Goal: Task Accomplishment & Management: Manage account settings

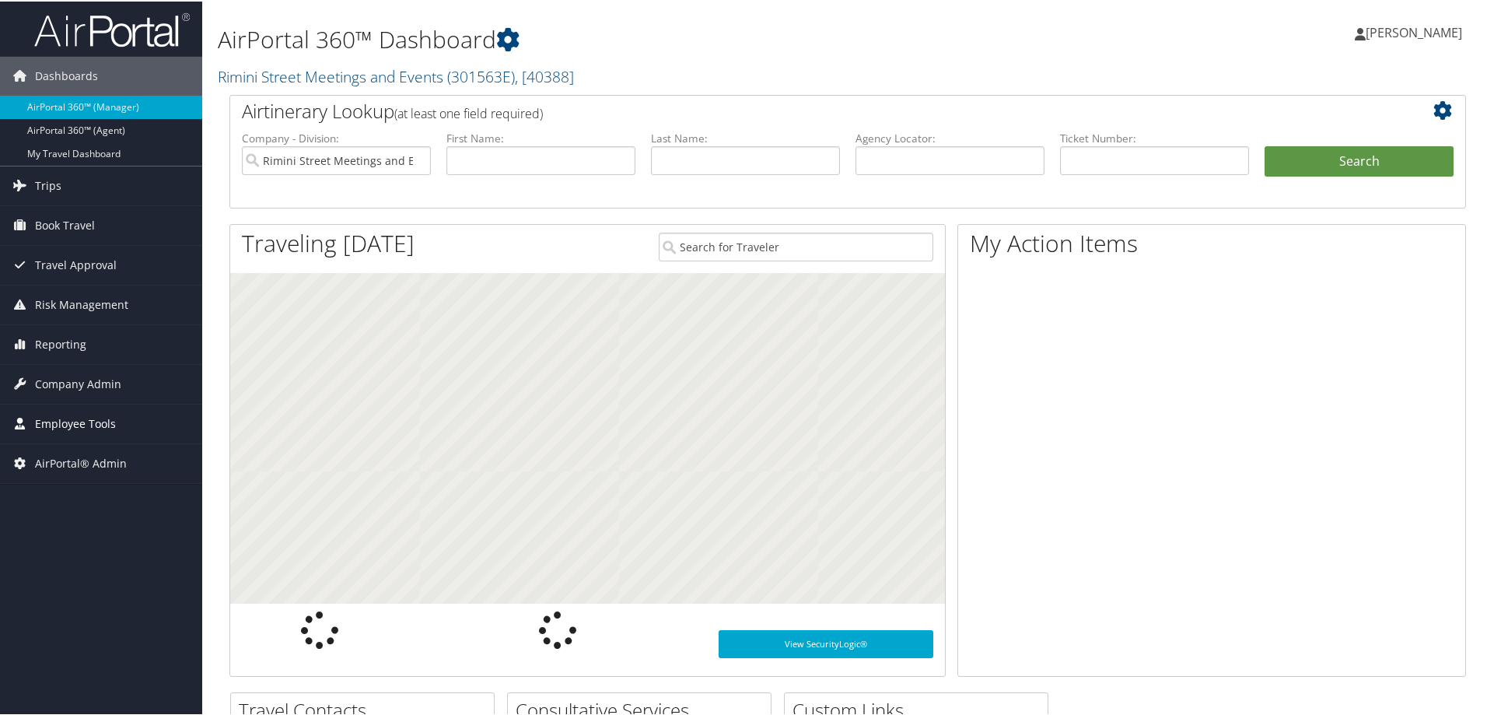
click at [69, 424] on span "Employee Tools" at bounding box center [75, 422] width 81 height 39
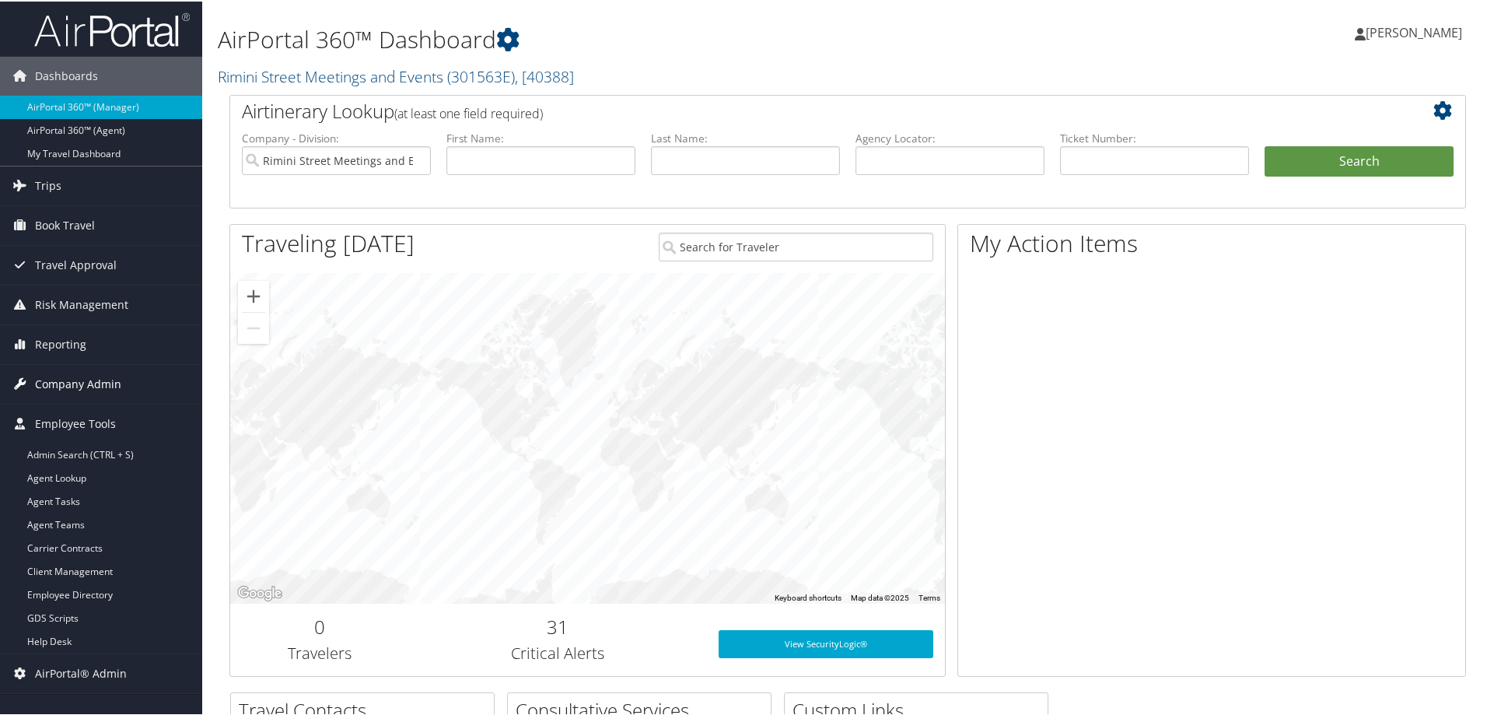
click at [72, 386] on span "Company Admin" at bounding box center [78, 382] width 86 height 39
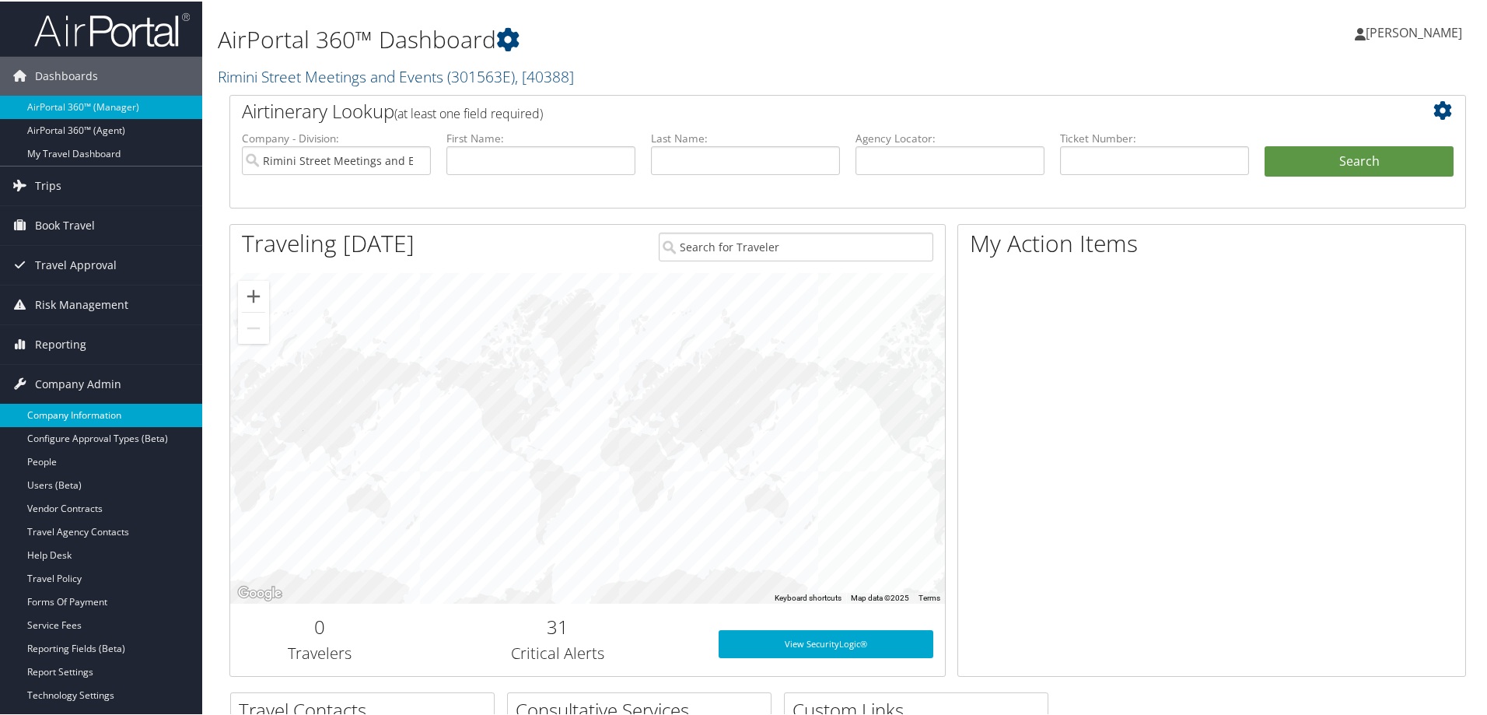
click at [72, 411] on link "Company Information" at bounding box center [101, 413] width 202 height 23
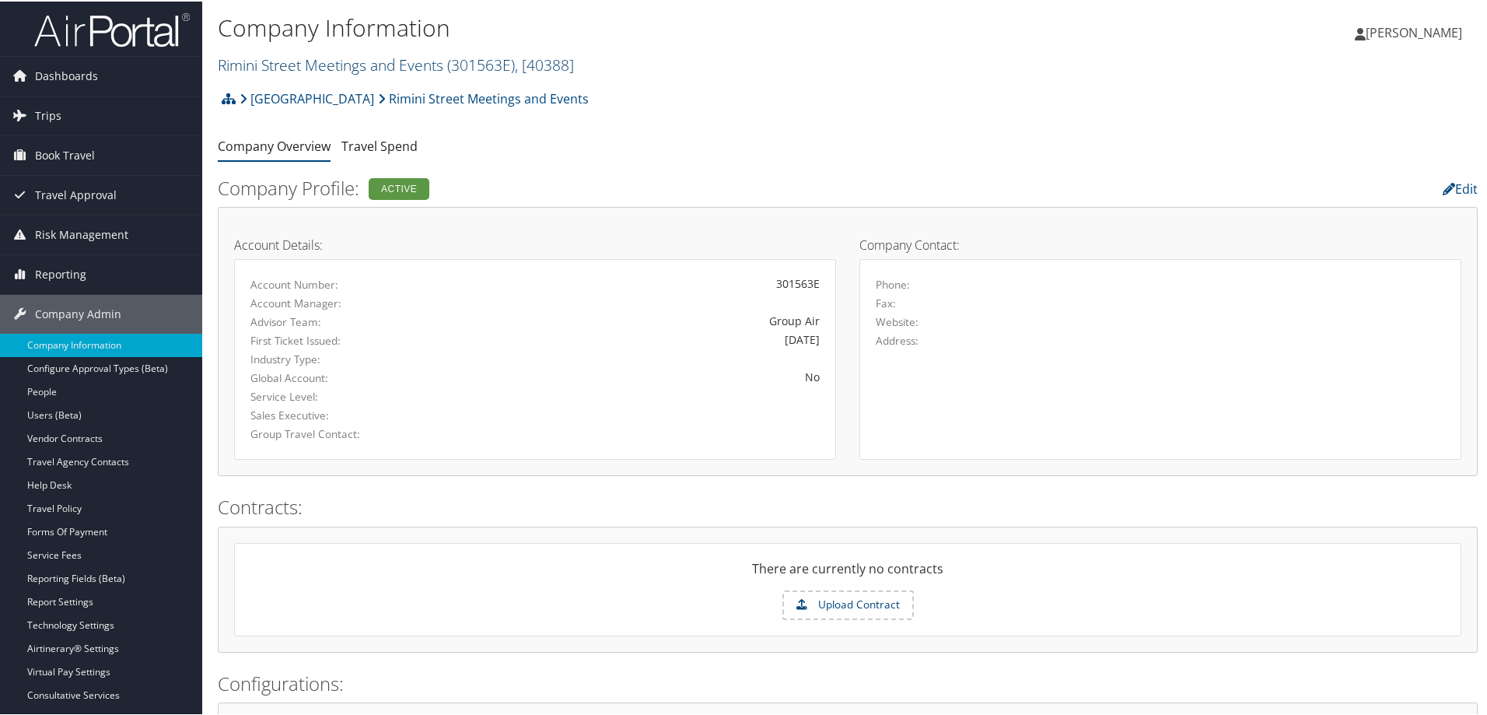
click at [281, 66] on link "Rimini Street Meetings and Events ( 301563E ) , [ 40388 ]" at bounding box center [396, 63] width 356 height 21
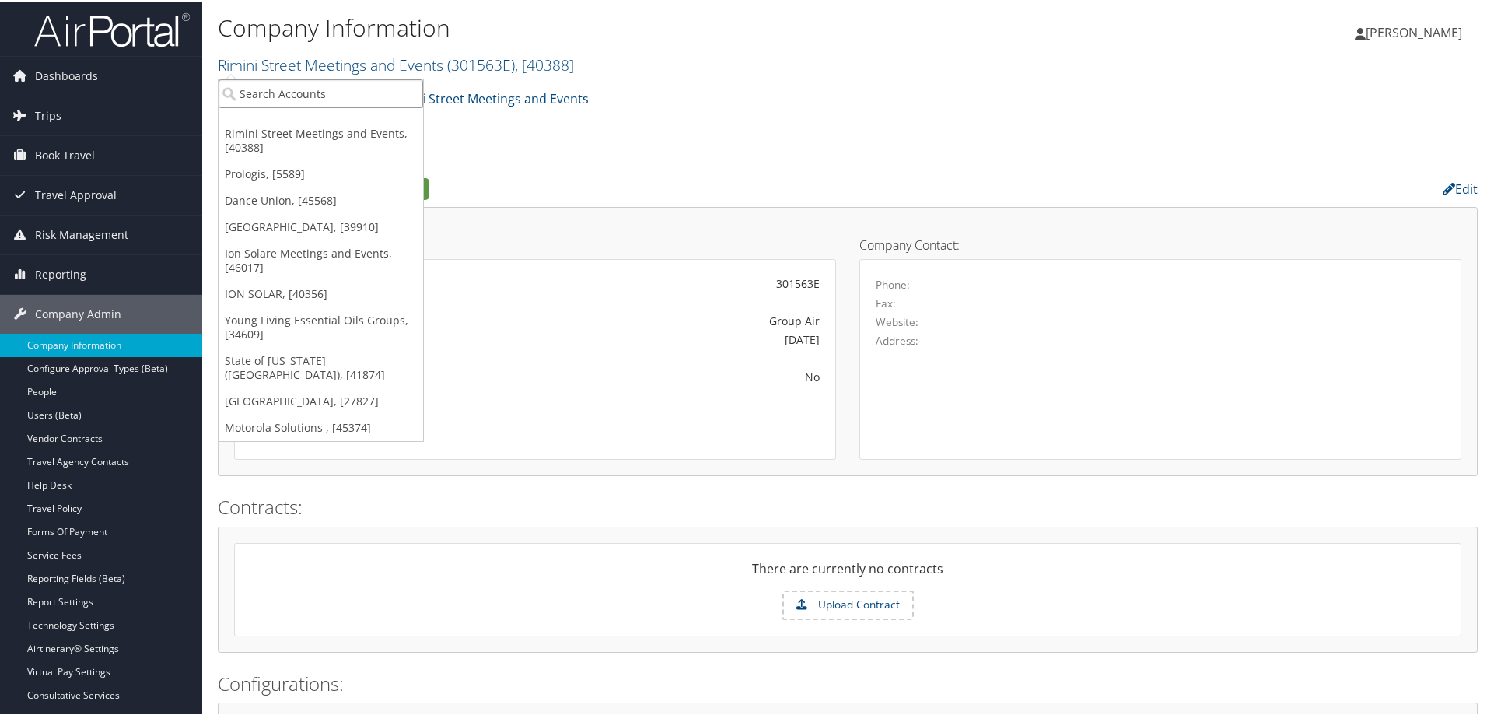
click at [276, 90] on input "search" at bounding box center [321, 92] width 205 height 29
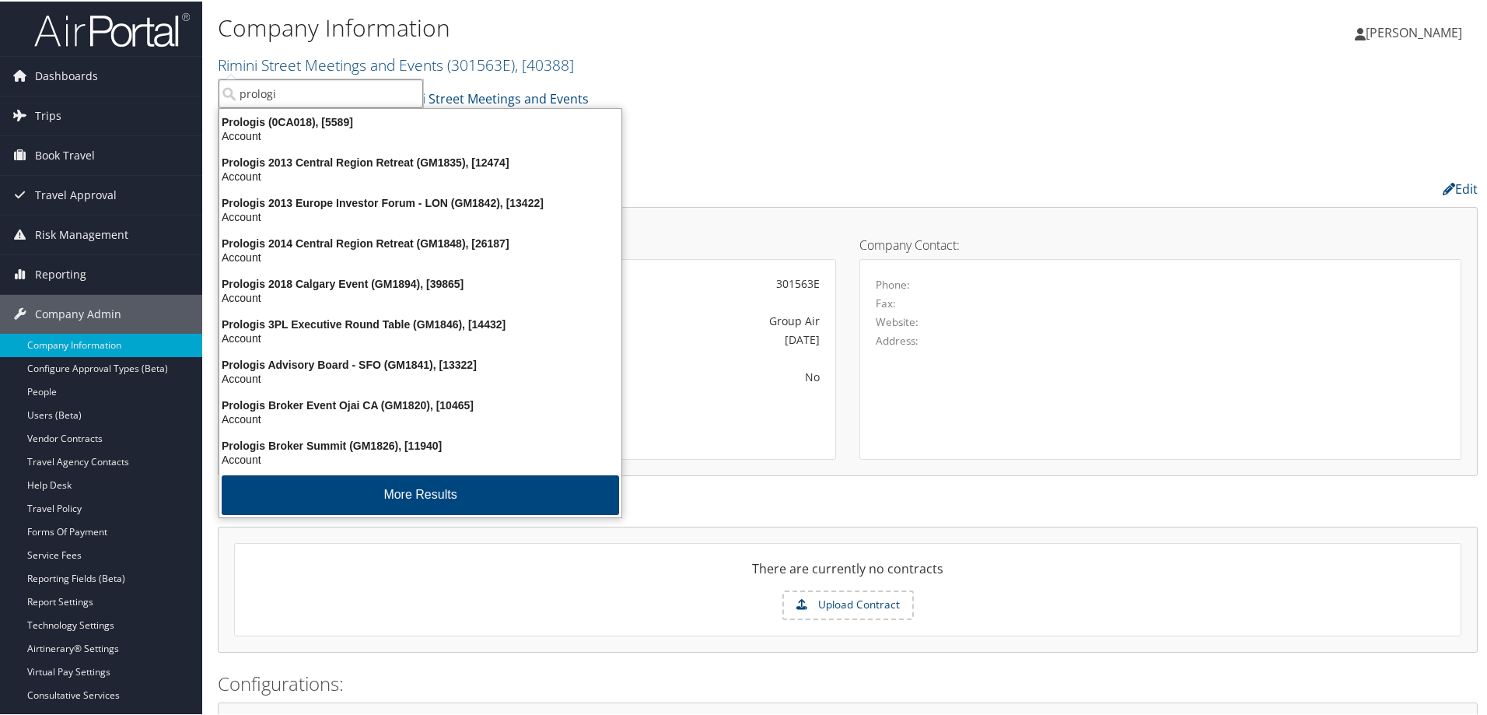
type input "prologis"
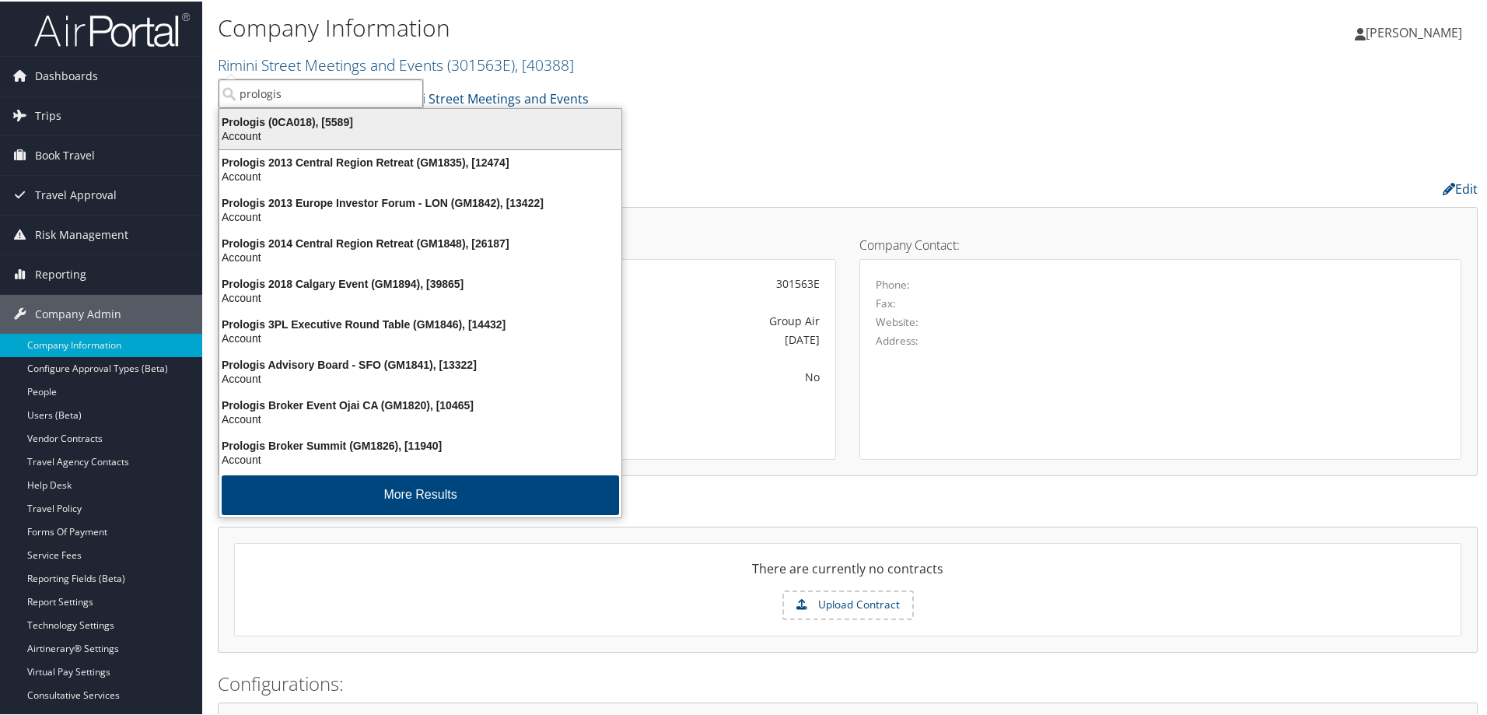
click at [276, 127] on div "Prologis (0CA018), [5589]" at bounding box center [420, 121] width 421 height 14
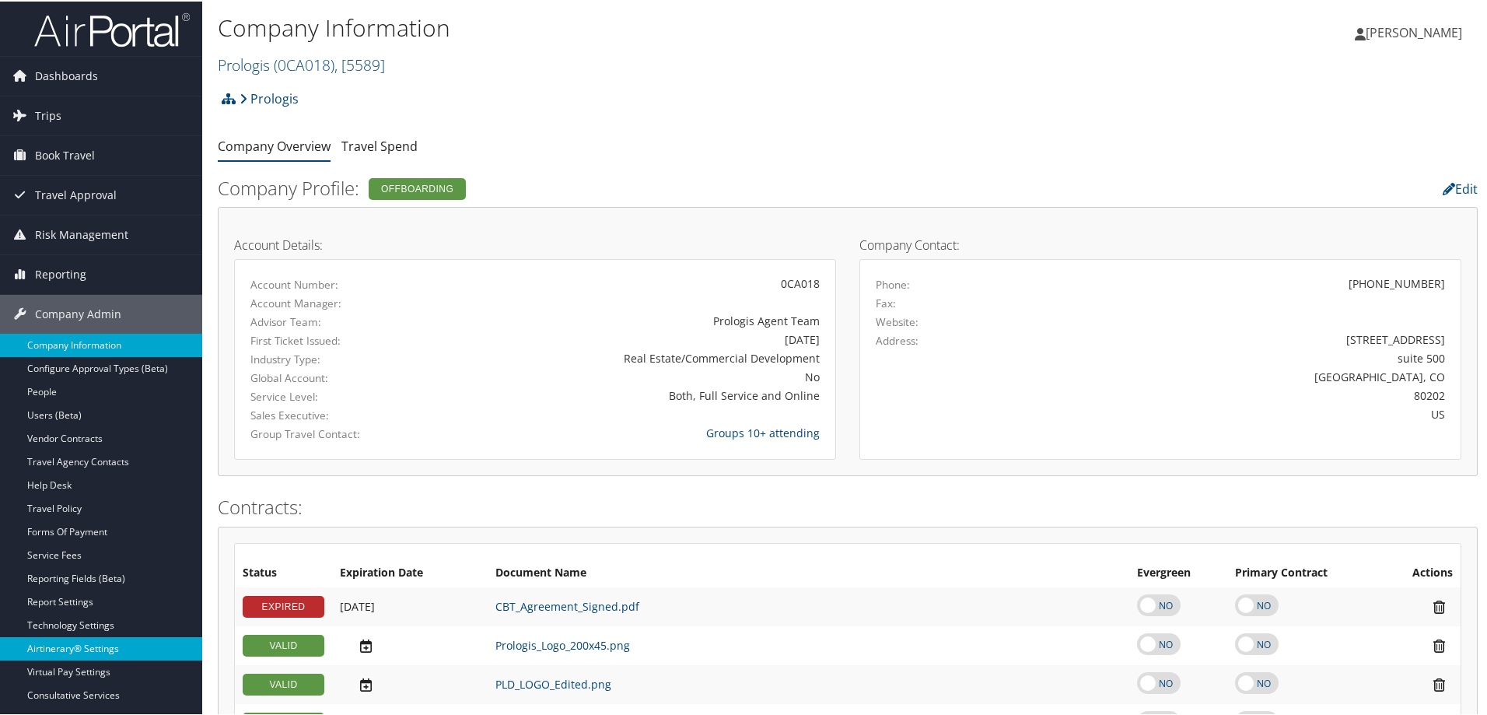
click at [80, 643] on link "Airtinerary® Settings" at bounding box center [101, 647] width 202 height 23
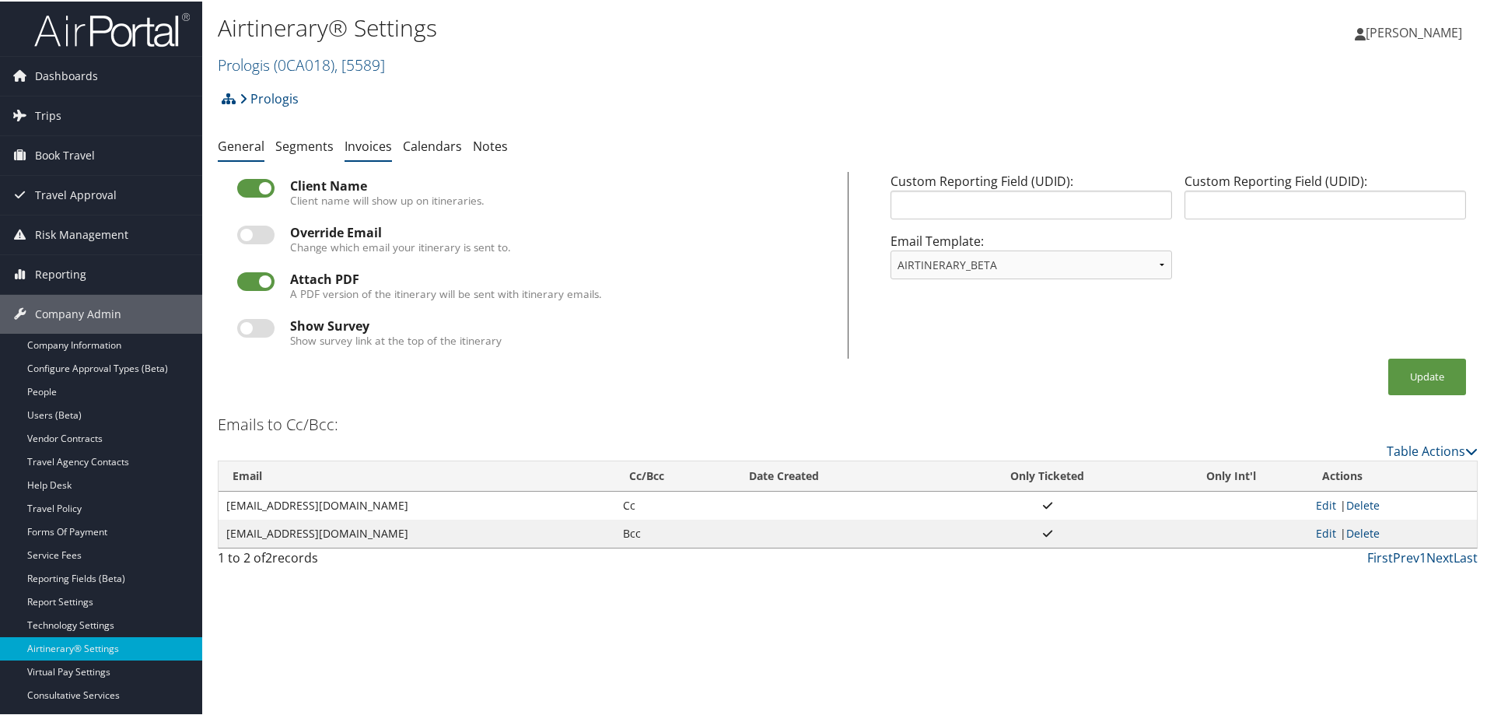
click at [368, 146] on link "Invoices" at bounding box center [368, 144] width 47 height 17
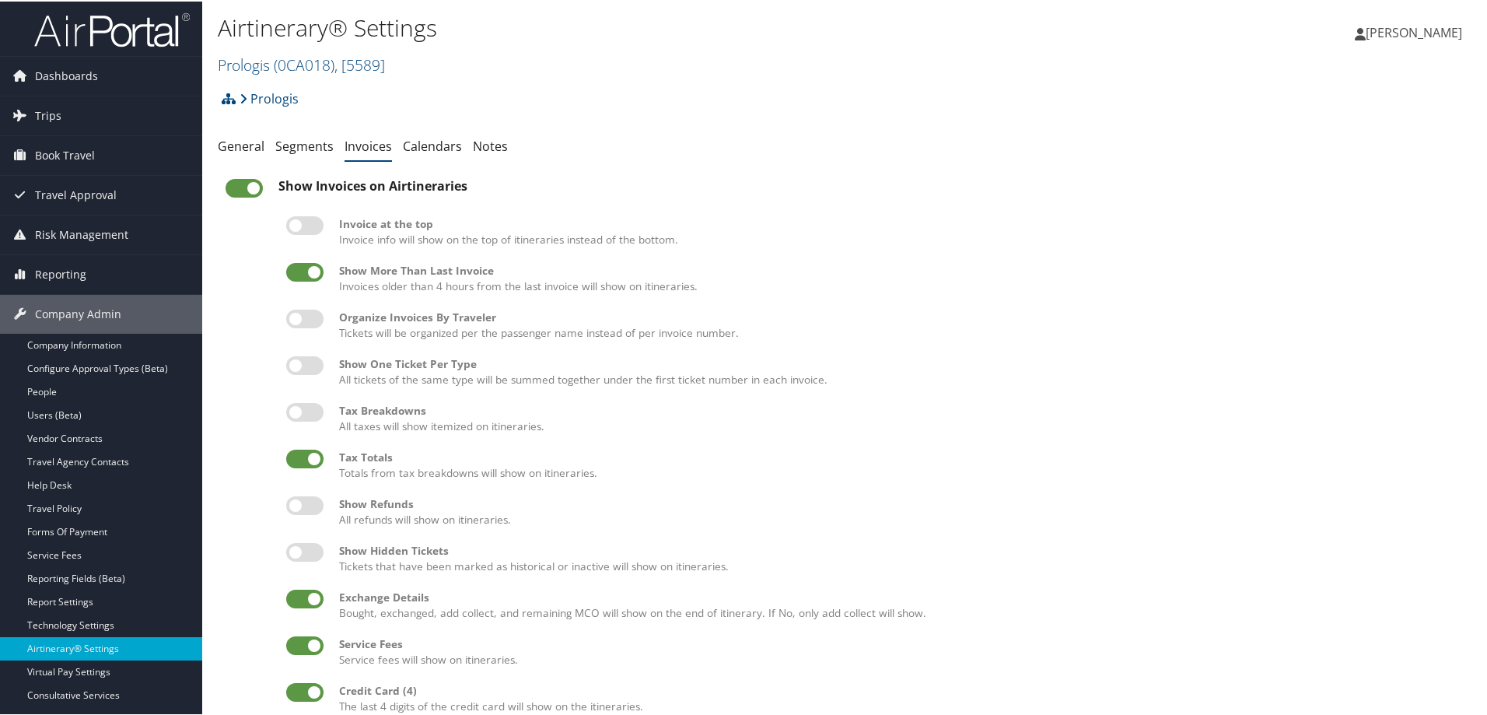
click at [239, 179] on label at bounding box center [244, 186] width 37 height 19
click at [239, 184] on input "checkbox" at bounding box center [238, 189] width 10 height 10
checkbox input "false"
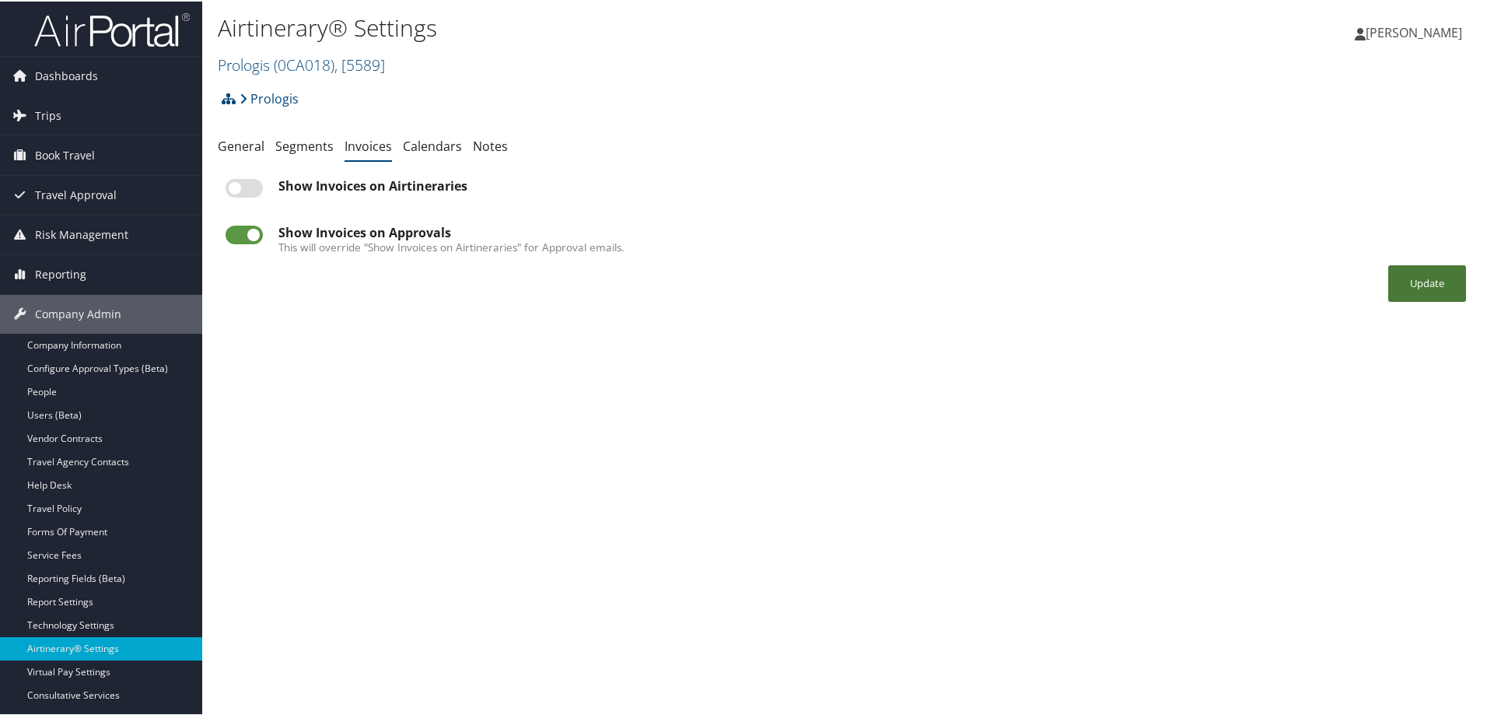
click at [1392, 281] on button "Update" at bounding box center [1427, 282] width 78 height 37
click at [362, 150] on link "Invoices" at bounding box center [368, 144] width 47 height 17
click at [1408, 278] on button "Update" at bounding box center [1427, 282] width 78 height 37
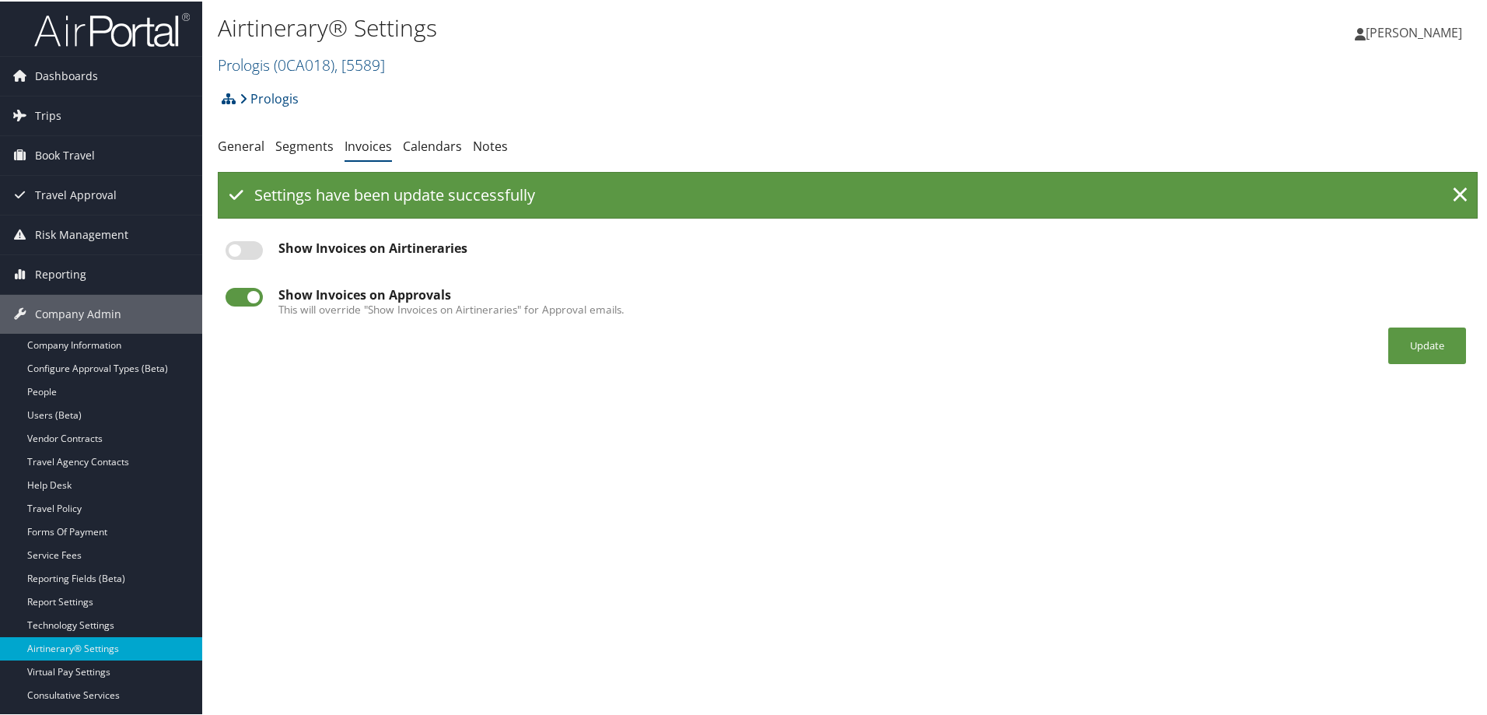
click at [240, 247] on label at bounding box center [244, 249] width 37 height 19
click at [240, 247] on input "checkbox" at bounding box center [238, 252] width 10 height 10
checkbox input "true"
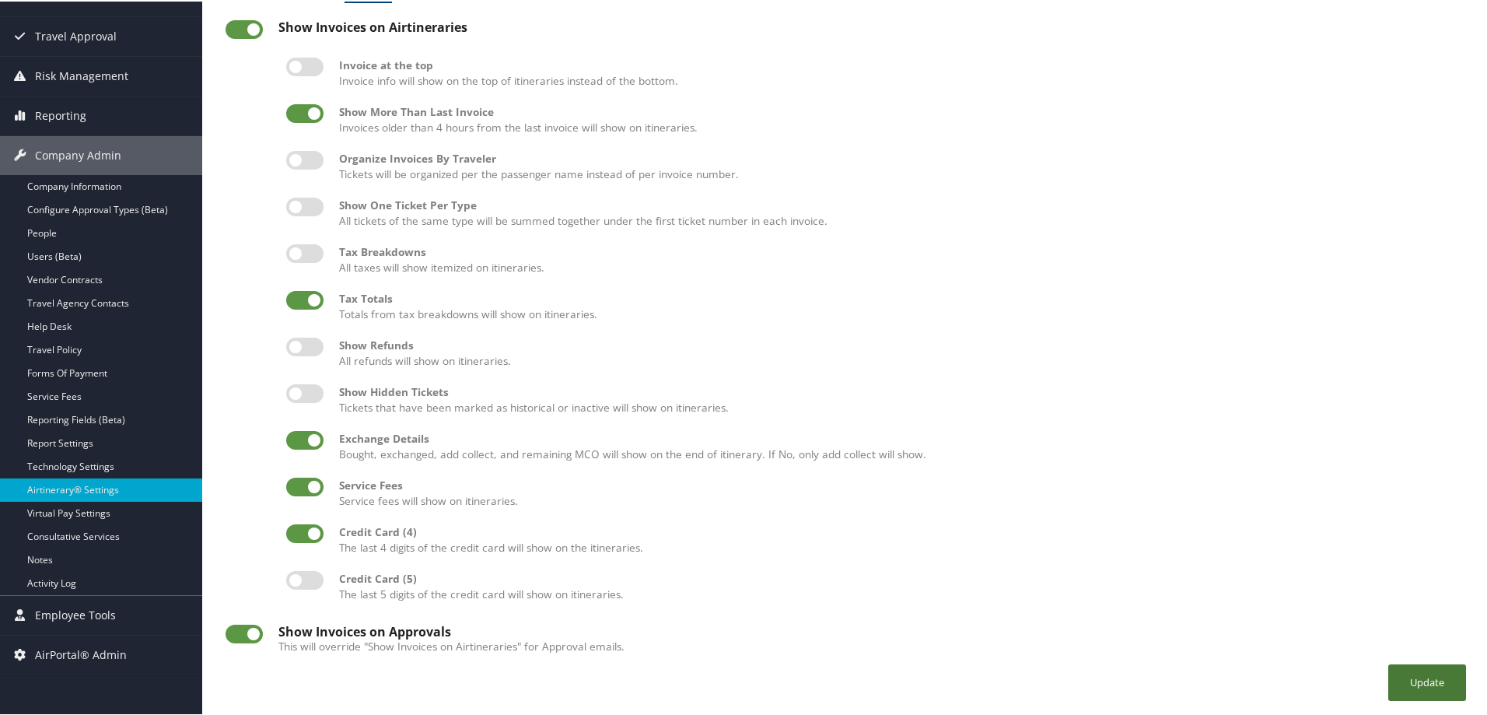
scroll to position [159, 0]
click at [1400, 685] on button "Update" at bounding box center [1427, 681] width 78 height 37
